Goal: Find specific page/section: Find specific page/section

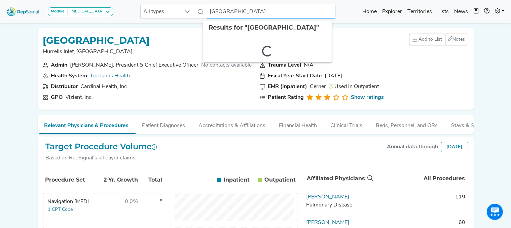
click at [311, 11] on input "[GEOGRAPHIC_DATA]" at bounding box center [271, 12] width 129 height 14
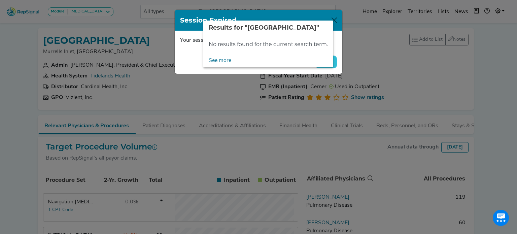
click at [203, 34] on div "Results for "[GEOGRAPHIC_DATA]"" at bounding box center [268, 28] width 130 height 14
click at [225, 62] on link "See more" at bounding box center [219, 60] width 33 height 13
